Goal: Communication & Community: Answer question/provide support

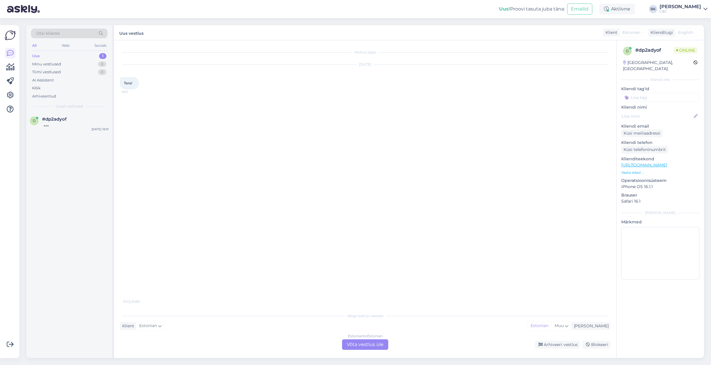
click at [356, 347] on div "Estonian to Estonian Võta vestlus üle" at bounding box center [365, 345] width 46 height 11
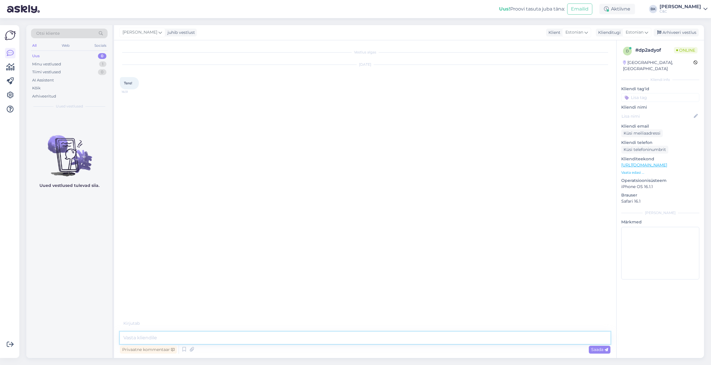
click at [251, 340] on textarea at bounding box center [365, 338] width 491 height 12
type textarea "Tere!"
type textarea "1 Airpods Pro 2 kõrvaklapp maksab 123€."
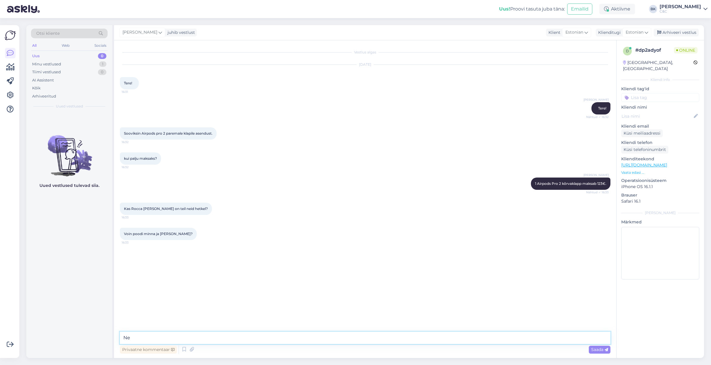
type textarea "N"
type textarea "Kõrvaklappe saab osta ainult läbi hoolduse ehk selle jaoks peate vormistama end…"
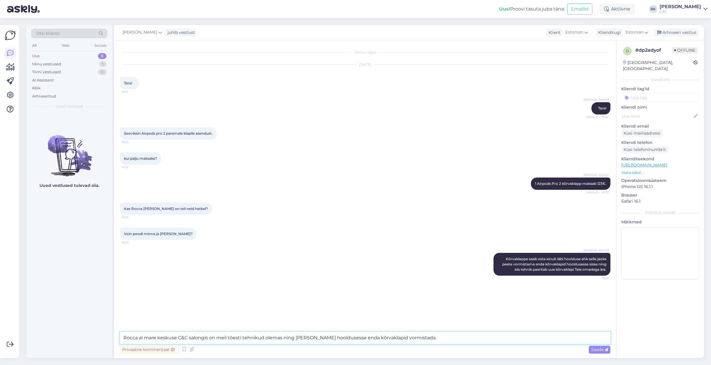
type textarea "Rocca al mare keskuse C&C salongis on meil tõesti tehnikud olemas ning [PERSON_…"
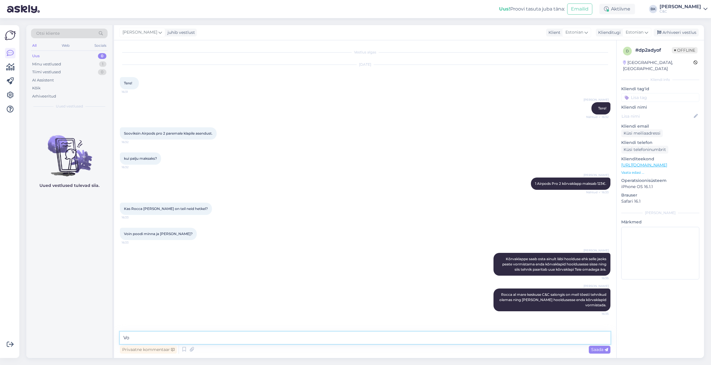
type textarea "V"
type textarea "Saate kas [PERSON_NAME] broneerida läbi meie kodulehe või lähete kohapeale ning…"
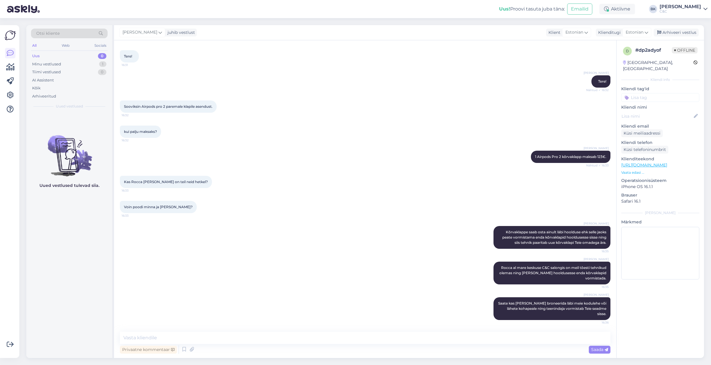
click at [469, 0] on div "Uus! Proovi tasuta [PERSON_NAME]: Emailid Aktiivne Võta paus, Askly hoiab klien…" at bounding box center [355, 9] width 711 height 18
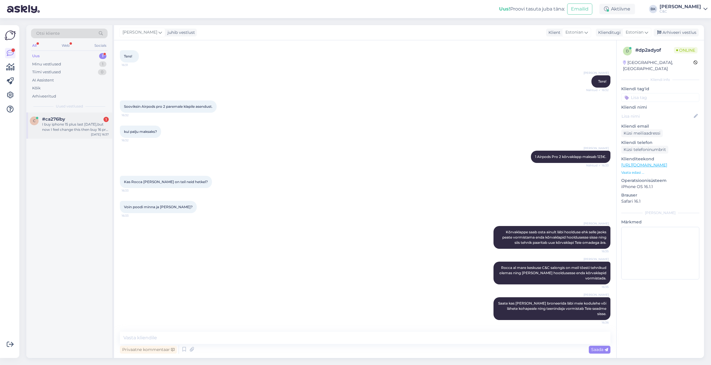
click at [92, 132] on div "c #ca276lby 1 I buy iphone 15 plus last [DATE],but now I feel change this then …" at bounding box center [69, 126] width 86 height 26
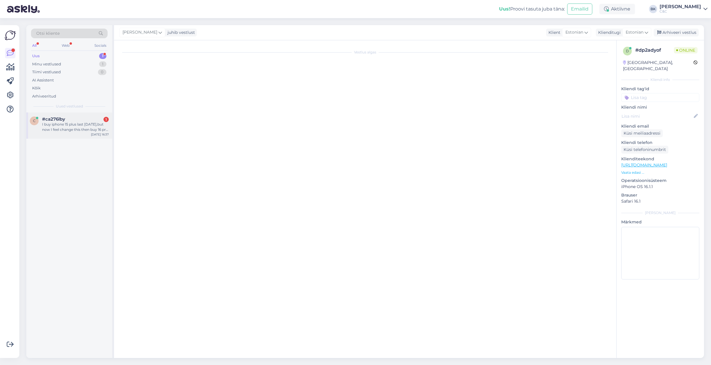
scroll to position [0, 0]
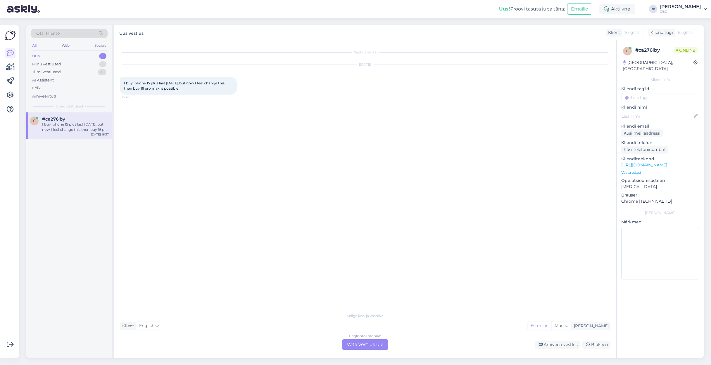
click at [363, 346] on div "English to Estonian Võta vestlus üle" at bounding box center [365, 345] width 46 height 11
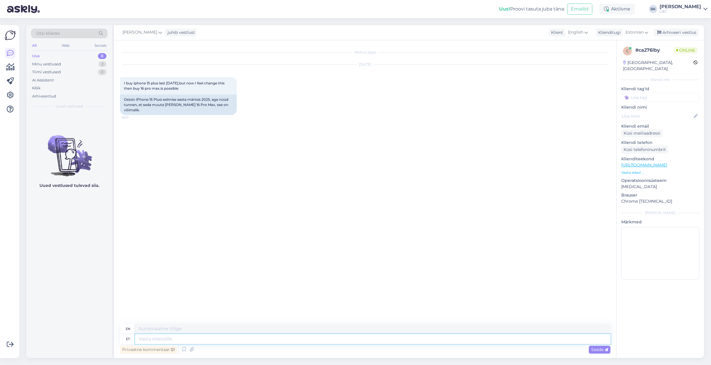
click at [193, 336] on textarea at bounding box center [372, 339] width 475 height 10
type textarea "Tere!"
type textarea "Hello"
type textarea "Tere!"
type textarea "Hello!"
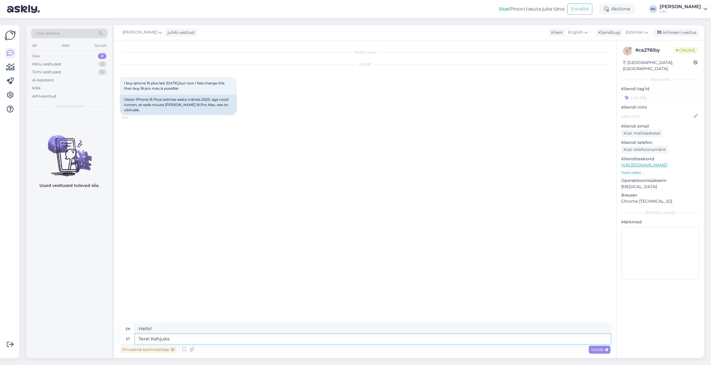
type textarea "Tere! Kahjuks"
type textarea "Hello! Unfortunately"
type textarea "Tere! Kahjuks Teil e"
type textarea "Hello! Unfortunately for you"
type textarea "Tere! Kahjuks Teil ei o"
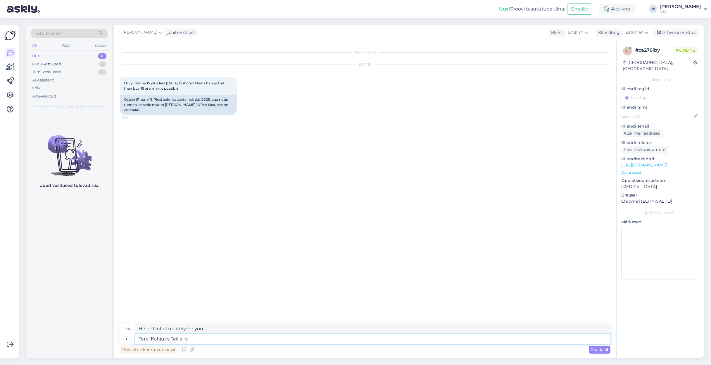
type textarea "Hello! Unfortunately you don't have"
type textarea "Tere! Kahjuks Teil ei ole enam"
type textarea "Hello! Unfortunately you no longer have"
type textarea "Tere! Kahjuks Teil ei ole enam võimalust en"
type textarea "Hello! Unfortunately, you no longer have the opportunity."
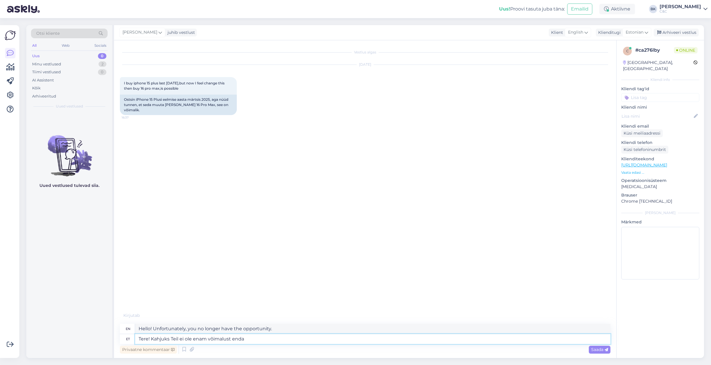
type textarea "Tere! Kahjuks Teil ei ole enam võimalust enda s"
type textarea "Hello! Unfortunately, you no longer have the opportunity to"
type textarea "Tere! Kahjuks Teil ei ole enam võimalust enda seadet"
type textarea "Hello! Unfortunately, you no longer have the option to use your device."
type textarea "Tere! Kahjuks Teil ei ole enam võimalust enda seadet välja va"
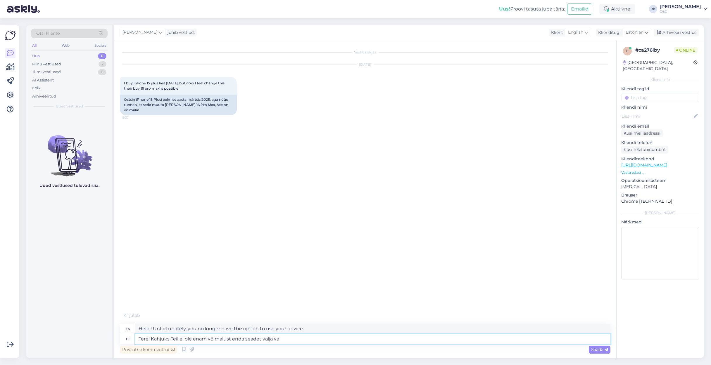
type textarea "Hello! Unfortunately, you no longer have the option to remove your device."
type textarea "Tere! Kahjuks Teil ei ole enam võimalust enda seadet välja vahetada."
type textarea "Hello! Unfortunately, you no longer have the option to replace your device."
type textarea "Tere! Kahjuks Teil ei ole enam võimalust enda seadet välja vahetada."
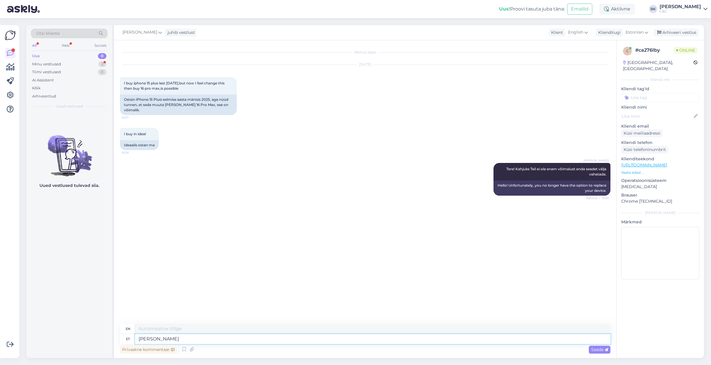
type textarea "[PERSON_NAME]"
type textarea "If"
type textarea "K"
type textarea "M"
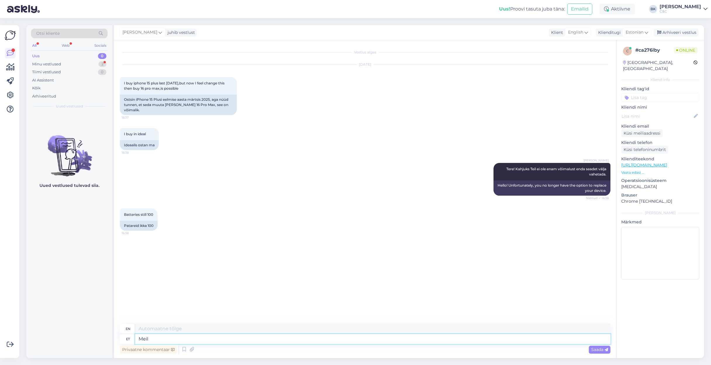
type textarea "Meil k"
type textarea "We"
type textarea "Meil kehtib"
type textarea "We have"
type textarea "Meil kehtib selline r"
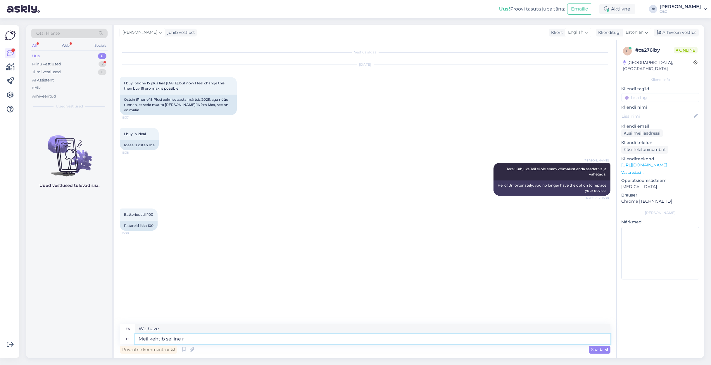
type textarea "We have this"
type textarea "Meil kehtib selline reegel,"
type textarea "We have this rule,"
type textarea "Meil kehtib selline reegel, et"
type textarea "We have a rule that"
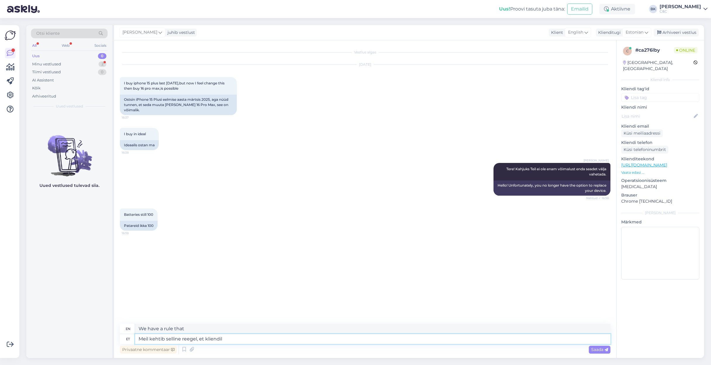
type textarea "Meil kehtib selline reegel, et kliendil o"
type textarea "We have a rule that the customer"
type textarea "Meil kehtib selline reegel, et kliendil on s"
type textarea "We have a rule that the customer has"
type textarea "Meil kehtib selline reegel, et kliendil on seadme taga"
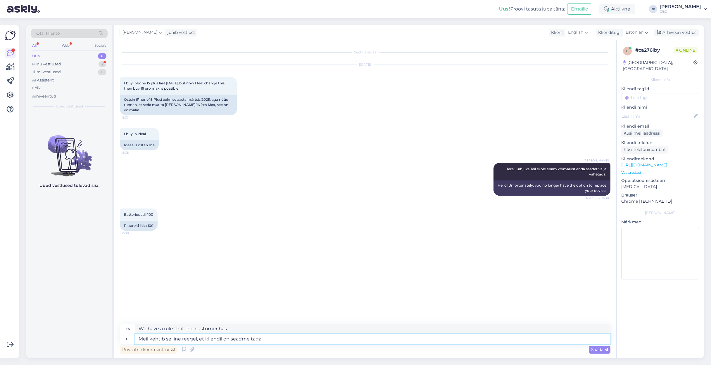
type textarea "We have a rule that the customer has the device"
type textarea "Meil kehtib selline reegel, et kliendil on seadme tagastamis"
type textarea "We have a rule that the customer has the right to return the device."
type textarea "Meil kehtib selline reegel, et kliendil on seadme tagastamis õigus 14 p"
type textarea "We have a rule that the customer has the right to return the device 14"
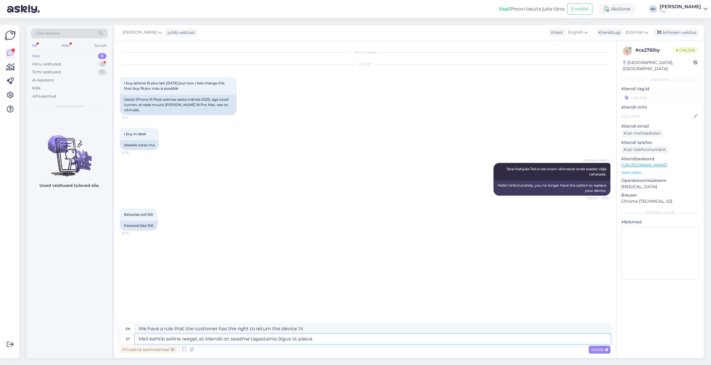
type textarea "Meil kehtib selline reegel, et kliendil on seadme tagastamis õigus 14 päeva k"
type textarea "We have a rule that the customer has the right to return the device [DATE]."
type textarea "Meil kehtib selline reegel, et kliendil on seadme tagastamis õigus 14 päeva kui…"
type textarea "We have a rule that the customer has the right to return the device [DATE] if"
type textarea "Meil kehtib selline reegel, et kliendil on seadme tagastamis õigus 14 päeva kui…"
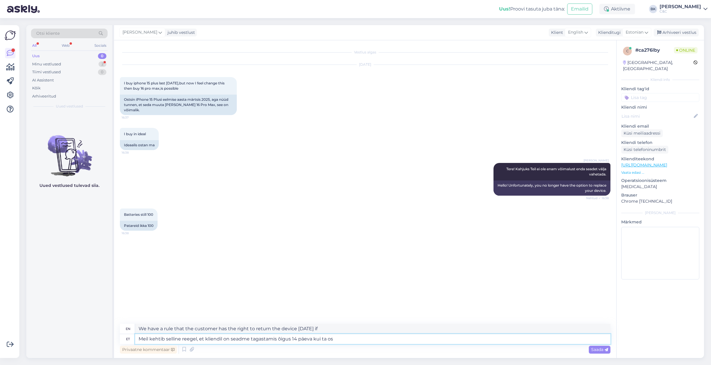
type textarea "We have a rule that the customer has the right to return the device [DATE] if h…"
type textarea "Meil kehtib selline reegel, et kliendil on seadme tagastamis õigus 14 päeva kui…"
type textarea "We have a rule that the customer has the right to return the device [DATE] of p…"
type textarea "Meil kehtib selline reegel, et kliendil on seadme tagastamis õigus 14 päeva kui…"
type textarea "We have a rule that the customer has the right to return the device [DATE] of p…"
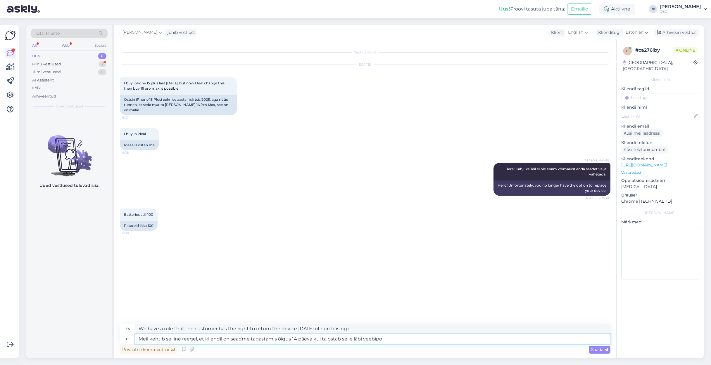
type textarea "Meil kehtib selline reegel, et kliendil on seadme tagastamis õigus 14 päeva kui…"
type textarea "We have a rule that the customer has the right to return the device [DATE] if t…"
type textarea "Meil kehtib selline reegel, et kliendil on seadme tagastamis õigus 14 päeva kui…"
type textarea "We have a rule that the customer has the right to return the device [DATE] if t…"
type textarea "Meil kehtib selline reegel, et kliendil on seadme tagastamis õigus 14 päeva kui…"
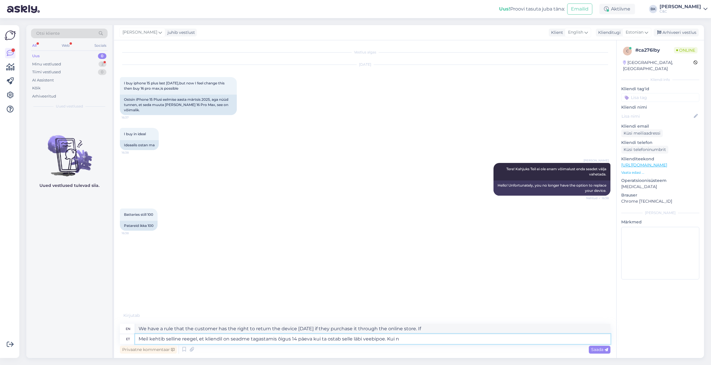
type textarea "We have a rule that the customer has the right to return the device [DATE] if t…"
type textarea "Meil kehtib selline reegel, et kliendil on seadme tagastamis õigus 14 päeva kui…"
type textarea "We have a rule that the customer has the right to return the device [DATE] if t…"
type textarea "Meil kehtib selline reegel, et kliendil on seadme tagastamis õigus 14 päeva kui…"
type textarea "We have a rule that the customer has the right to return the device [DATE] if t…"
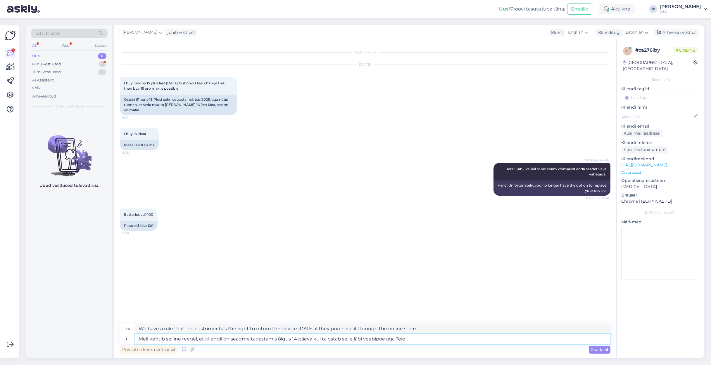
type textarea "Meil kehtib selline reegel, et kliendil on seadme tagastamis õigus 14 päeva kui…"
type textarea "We have a rule that the customer has the right to return the device [DATE] if t…"
type textarea "Meil kehtib selline reegel, et kliendil on seadme tagastamis õigus 14 päeva kui…"
type textarea "We have a rule that the customer has the right to return the device [DATE] if t…"
type textarea "Meil kehtib selline reegel, et kliendil on seadme tagastamis õigus 14 päeva kui…"
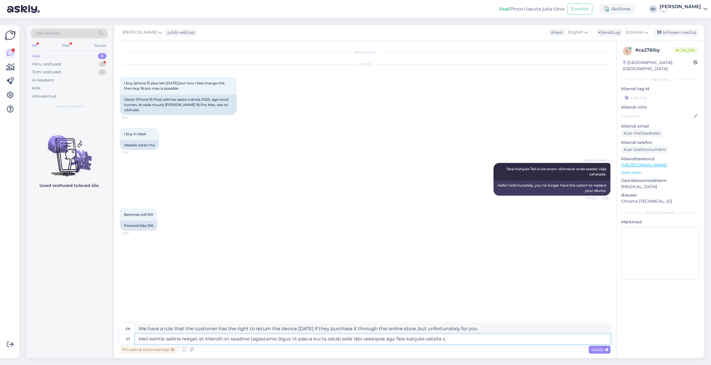
type textarea "We have a rule that the customer has the right to return the device [DATE] if t…"
type textarea "Meil kehtib selline reegel, et kliendil on seadme tagastamis õigus 14 päeva kui…"
type textarea "We have a rule that the customer has the right to return the device [DATE] if t…"
type textarea "Meil kehtib selline reegel, et kliendil on seadme tagastamis õigus 14 päeva kui…"
type textarea "We have a rule that the customer has the right to return the device [DATE] if t…"
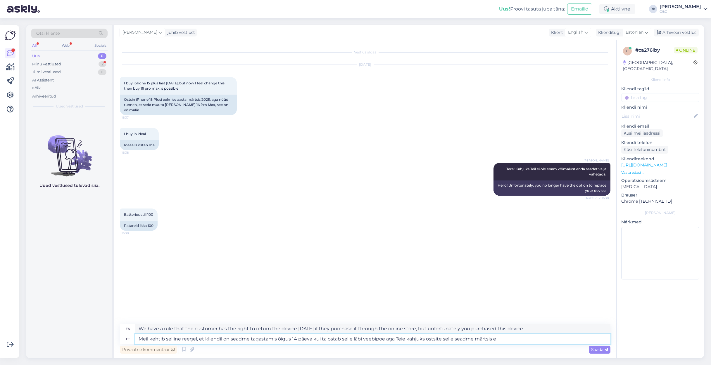
type textarea "Meil kehtib selline reegel, et kliendil on seadme tagastamis õigus 14 päeva kui…"
type textarea "We have a rule that the customer has the right to return the device [DATE] if t…"
type textarea "Meil kehtib selline reegel, et kliendil on seadme tagastamis õigus 14 päeva kui…"
type textarea "We have a rule that the customer has the right to return the device [DATE] if t…"
type textarea "Meil kehtib selline reegel, et kliendil on seadme tagastamis õigus 14 päeva kui…"
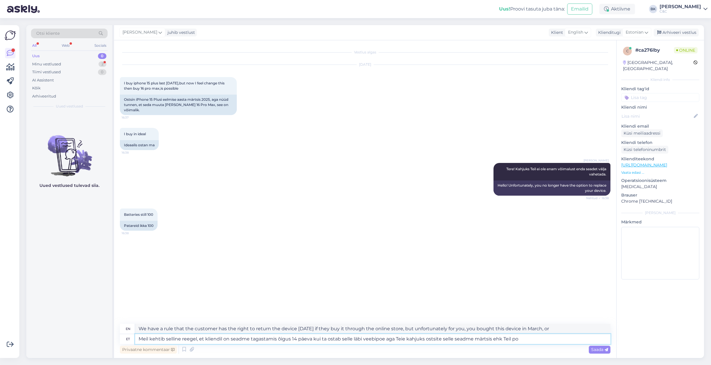
type textarea "We have a rule that the customer has the right to return the device [DATE] if t…"
type textarea "Meil kehtib selline reegel, et kliendil on seadme tagastamis õigus 14 päeva kui…"
type textarea "We have a rule that the customer has the right to return the device [DATE] if t…"
type textarea "Meil kehtib selline reegel, et kliendil on seadme tagastamis õigus 14 päeva kui…"
type textarea "We have a rule that the customer has the right to return the device [DATE] if t…"
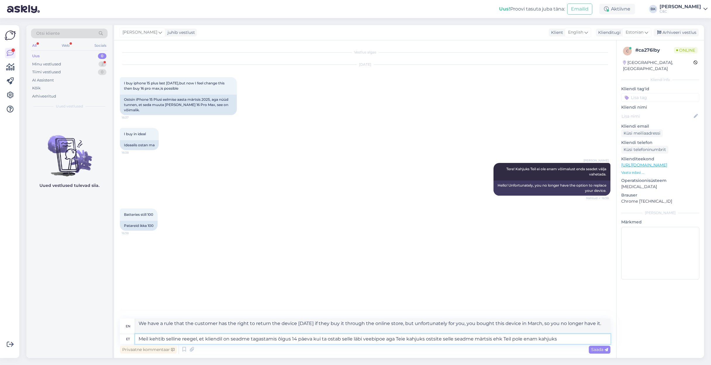
type textarea "Meil kehtib selline reegel, et kliendil on seadme tagastamis õigus 14 päeva kui…"
type textarea "We have a rule that the customer has the right to return the device [DATE] if t…"
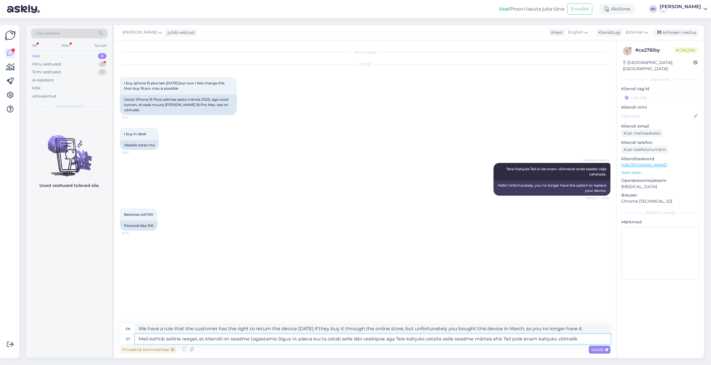
type textarea "Meil kehtib selline reegel, et kliendil on seadme tagastamis õigus 14 päeva kui…"
type textarea "We have a rule that the customer has the right to return the device [DATE] if t…"
type textarea "Meil kehtib selline reegel, et kliendil on seadme tagastamis õigus 14 päeva kui…"
type textarea "We have a rule that the customer has the right to return the device [DATE] if t…"
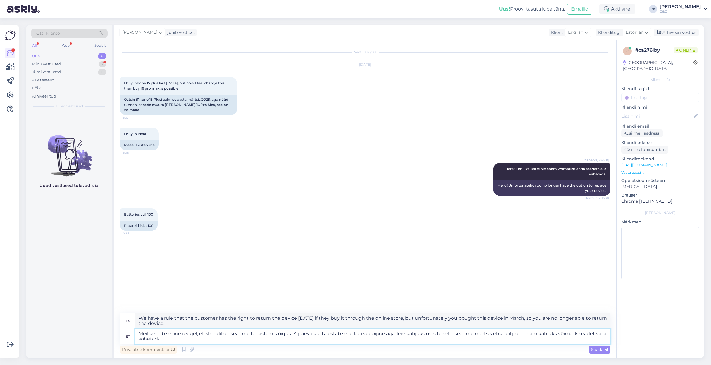
type textarea "Meil kehtib selline reegel, et kliendil on seadme tagastamis õigus 14 päeva kui…"
type textarea "We have a rule that the customer has the right to return the device [DATE] if t…"
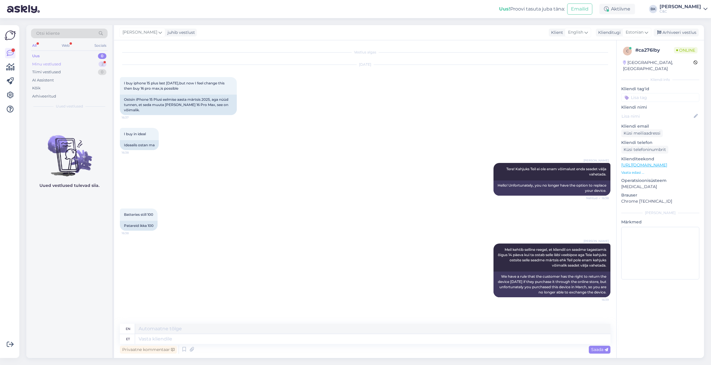
click at [64, 63] on div "Minu vestlused 2" at bounding box center [69, 64] width 77 height 8
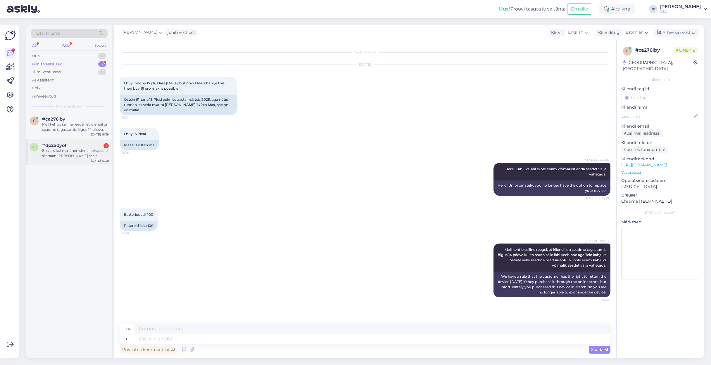
click at [71, 152] on div "Ehk siis kui ma lähen sinna kohapeale, siis saan [PERSON_NAME] sealt kätte? Ei …" at bounding box center [75, 153] width 67 height 11
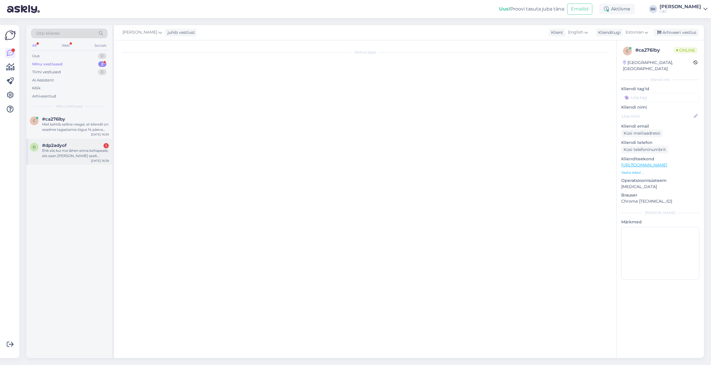
scroll to position [63, 0]
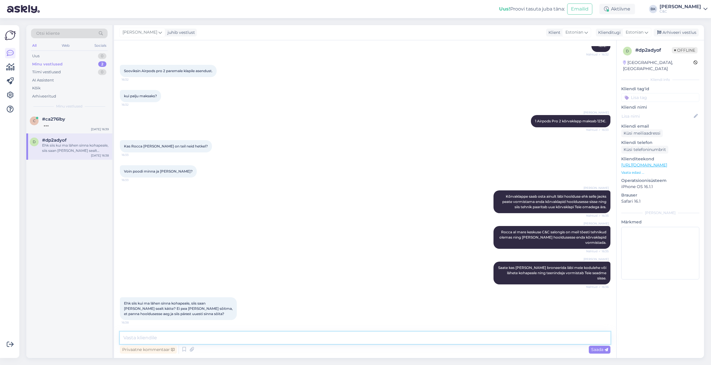
click at [148, 333] on textarea at bounding box center [365, 338] width 491 height 12
type textarea "K"
type textarea "Kahjuks tänaseks hakkab tehnikute tööpäev lõppema. Soovitan Teil aja broneerida…"
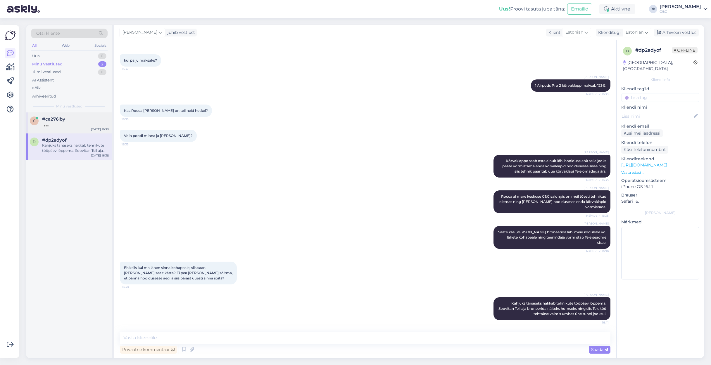
click at [43, 129] on div "c #ca276lby [DATE] 16:39" at bounding box center [69, 123] width 86 height 21
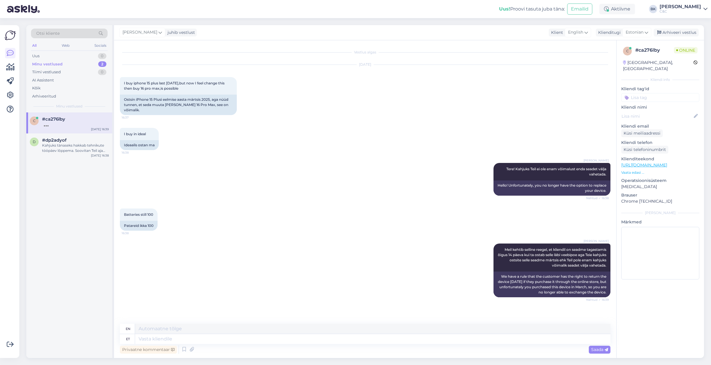
scroll to position [25, 0]
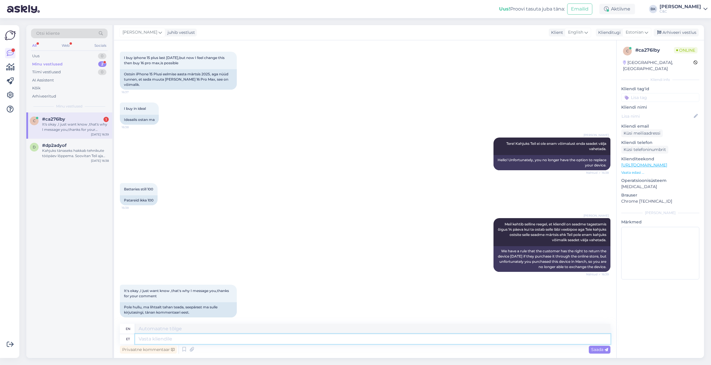
click at [151, 339] on textarea at bounding box center [372, 339] width 475 height 10
type textarea "Tore, e"
type textarea "Great,"
type textarea "Tore, et s"
type textarea "It's great that"
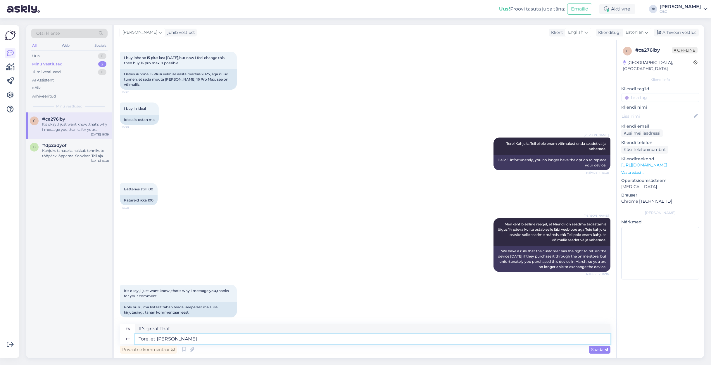
type textarea "Tore, et [PERSON_NAME]"
type textarea "Glad I got it."
type textarea "Tore, et [PERSON_NAME] abiks o"
type textarea "Glad I could help."
type textarea "Tore, et [PERSON_NAME] abiks olla!"
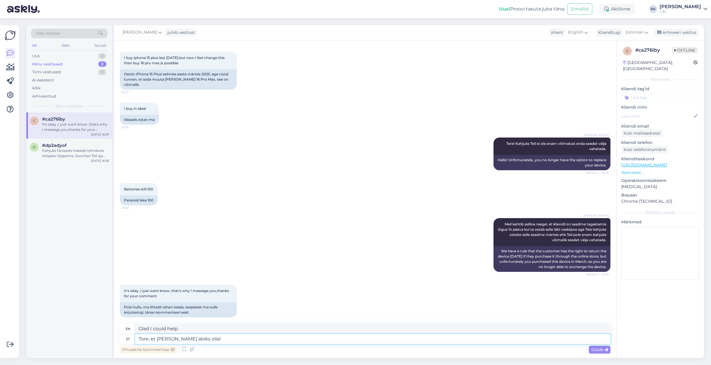
type textarea "Glad I could be of help!"
type textarea "Tore, et [PERSON_NAME] abiks olla! Ilussat õ"
type textarea "Glad I could be of help! Beautiful!"
type textarea "Tore, et [PERSON_NAME] abiks olla! Ilussat õhtut""
type textarea ""I'm glad I could be of help! Have a nice evening.""
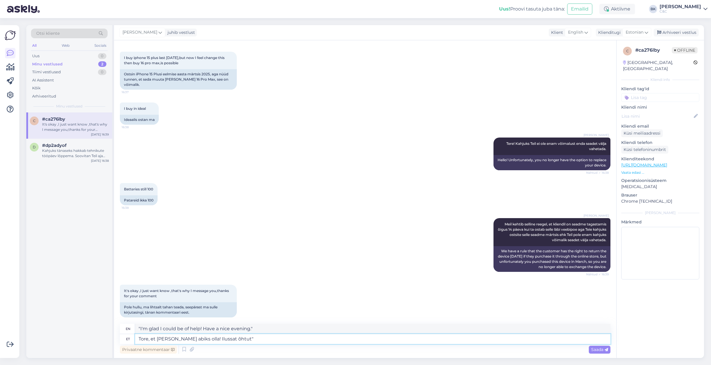
type textarea "Tore, et [PERSON_NAME] abiks olla! Ilussat õhtut"
type textarea "Glad I could be of help! Have a nice evening!"
type textarea "Tore, et [PERSON_NAME] abiks olla! Ilu"
type textarea "Glad I could be of help! Beautiful!"
type textarea "Tore, et [PERSON_NAME] abiks oll"
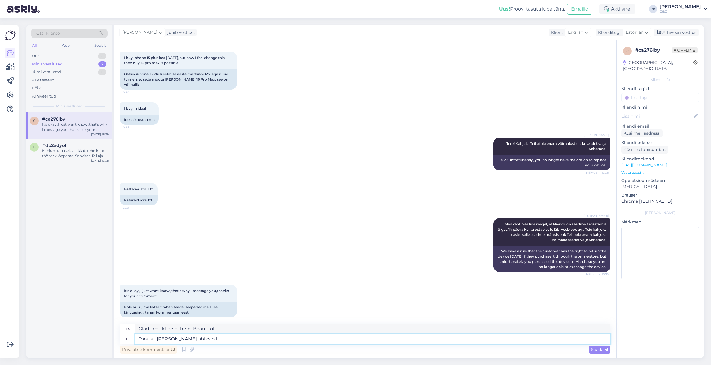
type textarea "Glad I could be of help!"
type textarea "Tore, et [PERSON_NAME]"
type textarea "Glad I could help."
type textarea "Tore, et sai"
type textarea "Glad I got it."
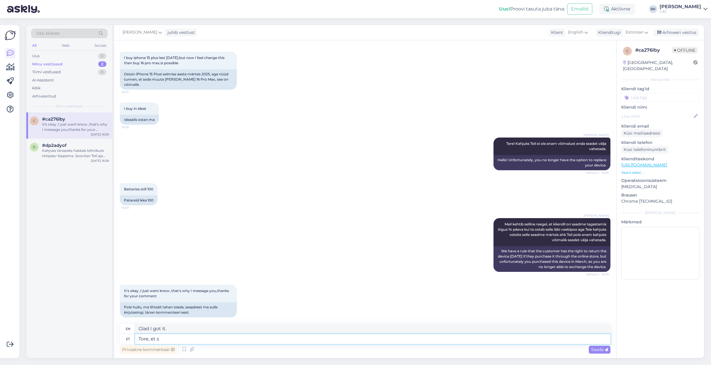
type textarea "Tore, et"
type textarea "It's great that"
type textarea "Tore, et [PERSON_NAME]"
type textarea "Glad I got it."
type textarea "Tore, et [PERSON_NAME] Teile ab"
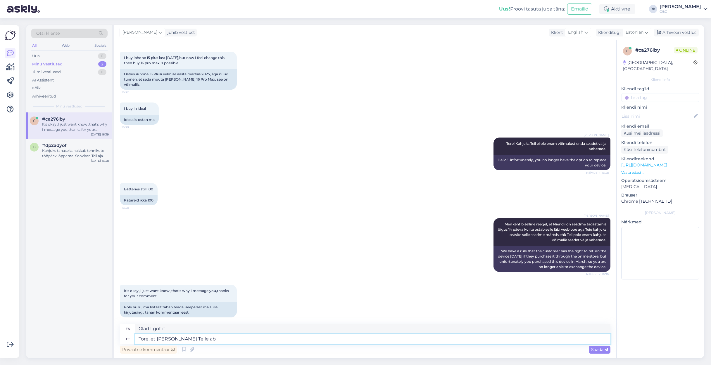
type textarea "Glad I got it for you."
type textarea "Tore, et [PERSON_NAME] Teile abiks o"
type textarea "Glad I could help you."
type textarea "Tore, et [PERSON_NAME] Teile abiks olla!"
type textarea "Glad I could help you!"
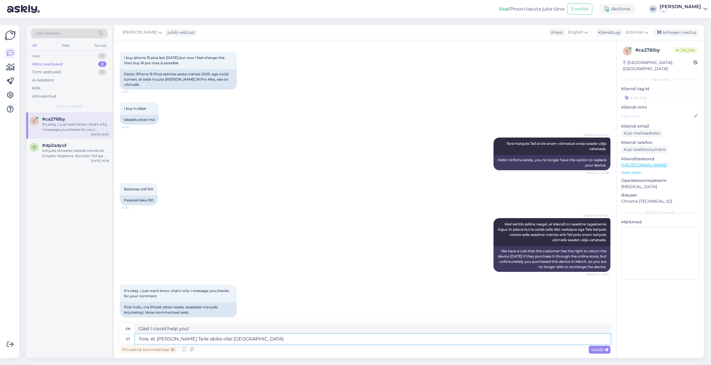
type textarea "Tore, et [PERSON_NAME] Teile abiks olla! Ilusat õ"
type textarea "Glad I could help you! Best regards"
type textarea "Tore, et [PERSON_NAME] Teile abiks olla! Ilusat õhtut"
type textarea "Glad I could help you! Have a nice evening."
type textarea "Tore, et [PERSON_NAME] Teile abiks olla! Ilusat õhtut Teile!"
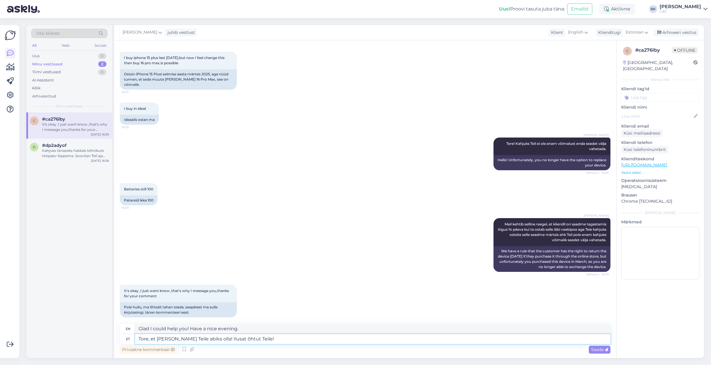
type textarea "Glad I could help you! Have a nice evening!"
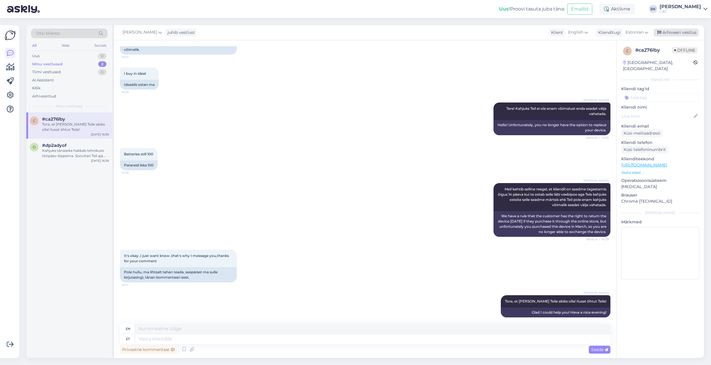
click at [686, 32] on div "Arhiveeri vestlus" at bounding box center [676, 33] width 45 height 8
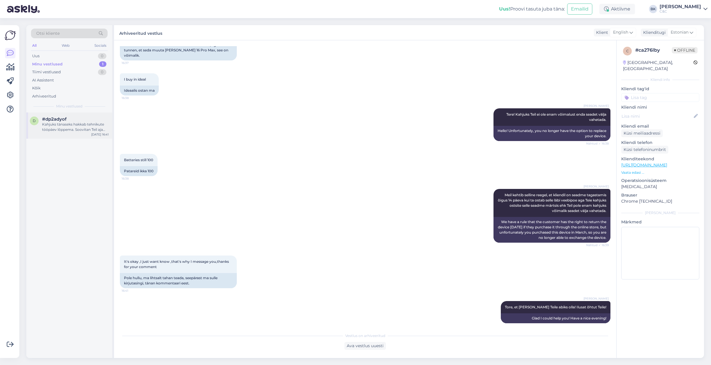
click at [58, 120] on span "#dp2adyof" at bounding box center [54, 119] width 25 height 5
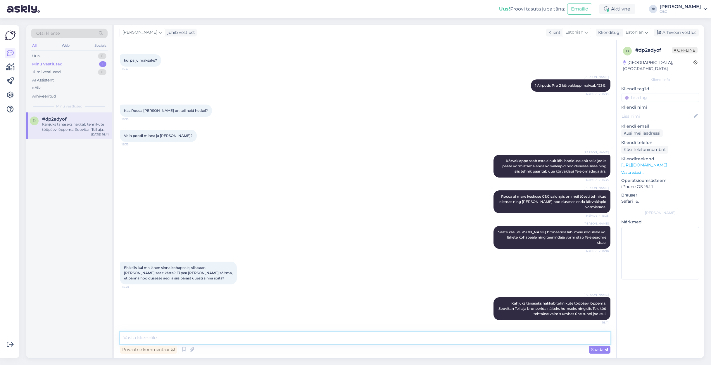
click at [144, 343] on textarea at bounding box center [365, 338] width 491 height 12
paste textarea "[URL][DOMAIN_NAME]"
type textarea "Aja saate broneerida sellelt lingilt - [URL][DOMAIN_NAME]"
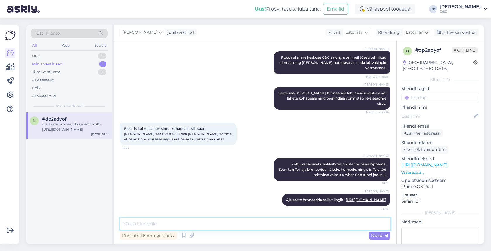
scroll to position [237, 0]
click at [469, 32] on div "Arhiveeri vestlus" at bounding box center [456, 33] width 45 height 8
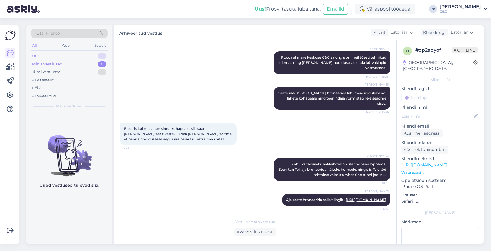
click at [74, 58] on div "Uus 0" at bounding box center [69, 56] width 77 height 8
click at [379, 9] on div "Väljaspool tööaega" at bounding box center [385, 9] width 60 height 11
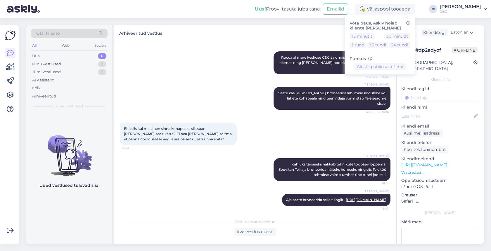
click at [257, 80] on div "[PERSON_NAME] [PERSON_NAME] al mare keskuse C&C salongis on meil tõesti tehniku…" at bounding box center [255, 63] width 271 height 36
